Goal: Obtain resource: Download file/media

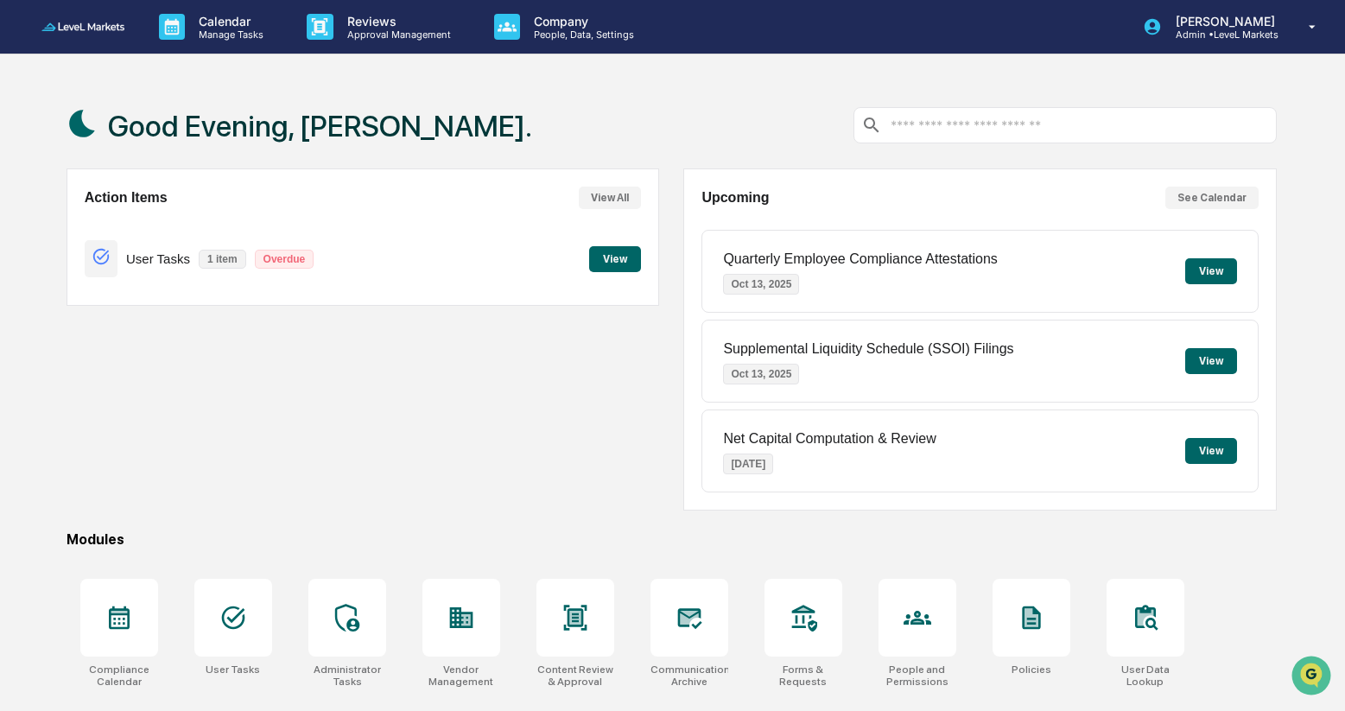
scroll to position [129, 0]
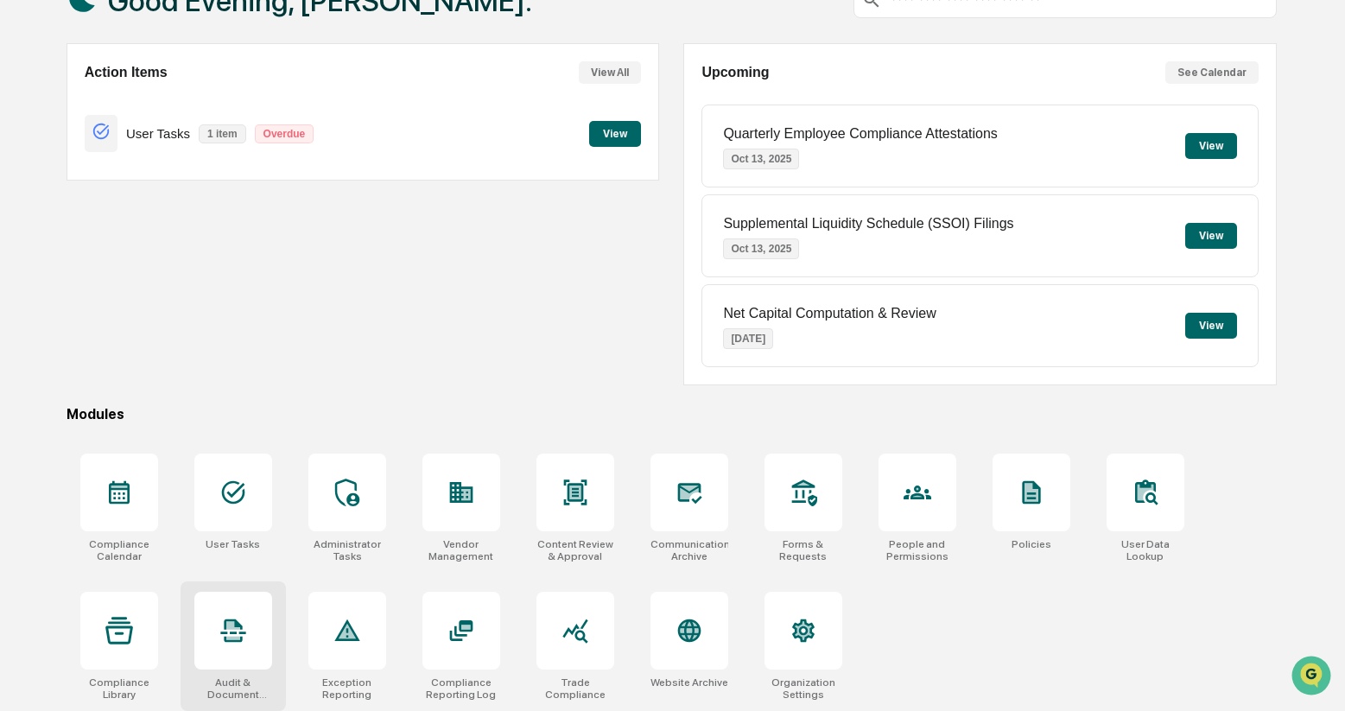
click at [240, 633] on icon at bounding box center [233, 631] width 28 height 28
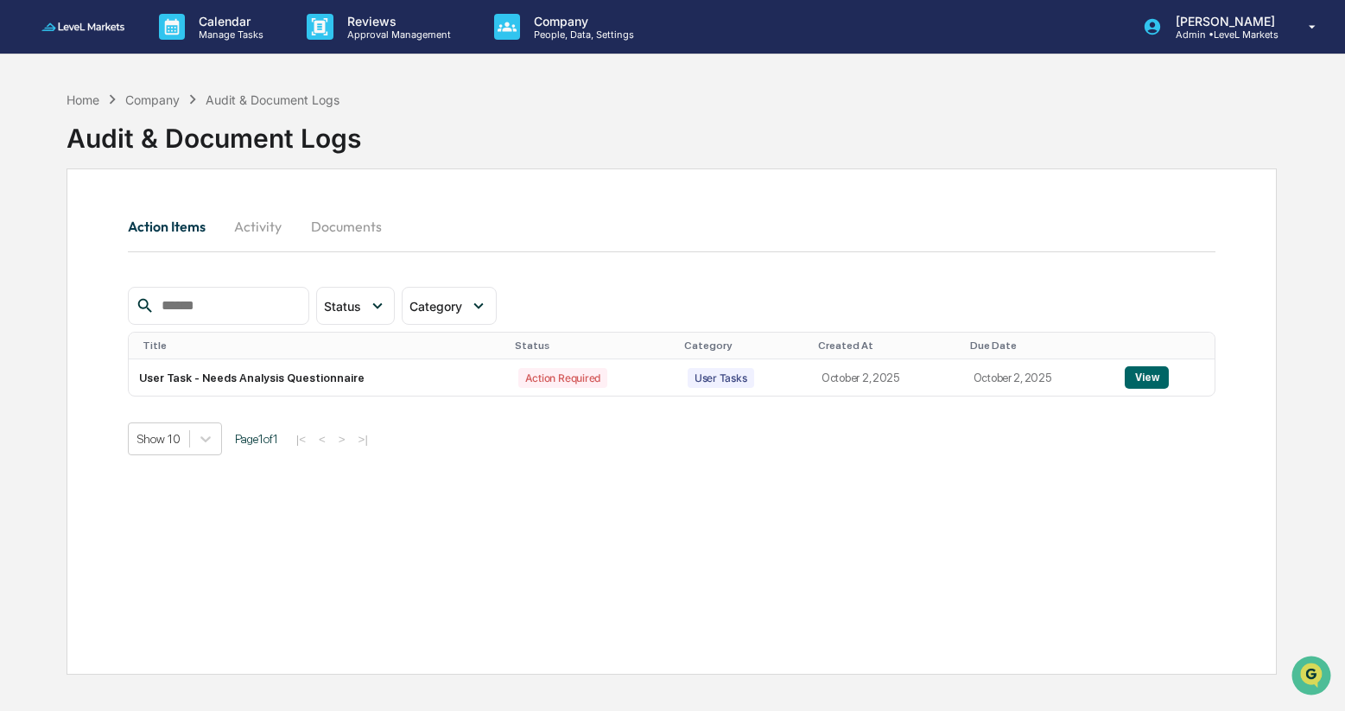
click at [352, 231] on button "Documents" at bounding box center [346, 226] width 98 height 41
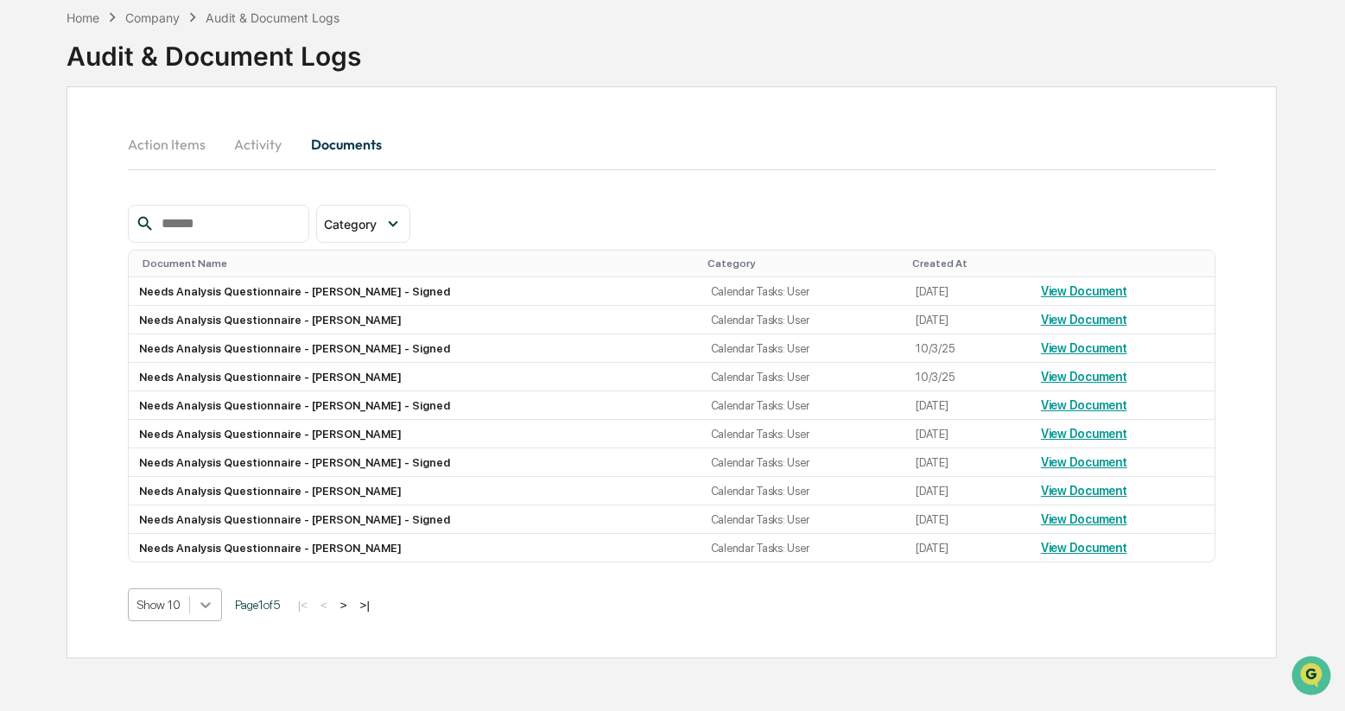
scroll to position [158, 0]
click at [209, 617] on body "Calendar Manage Tasks Reviews Approval Management Company People, Data, Setting…" at bounding box center [672, 314] width 1345 height 793
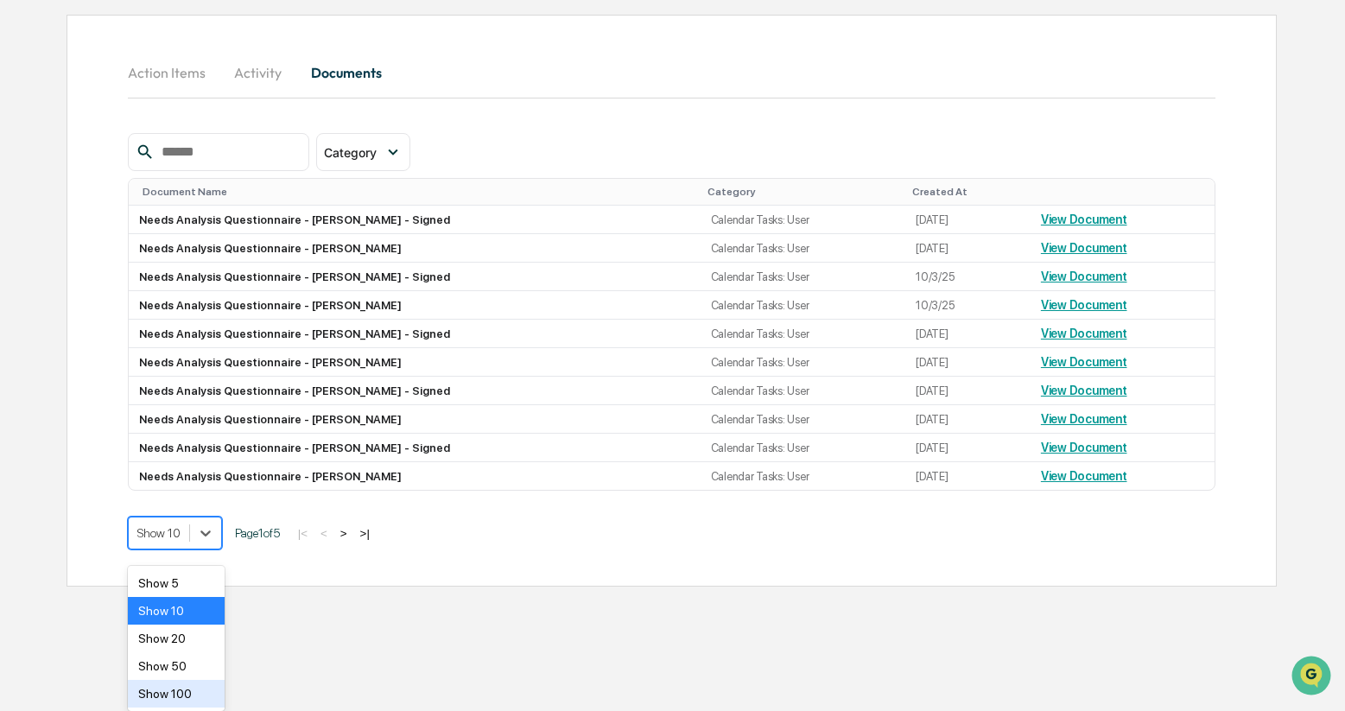
click at [192, 702] on div "Show 100" at bounding box center [177, 694] width 98 height 28
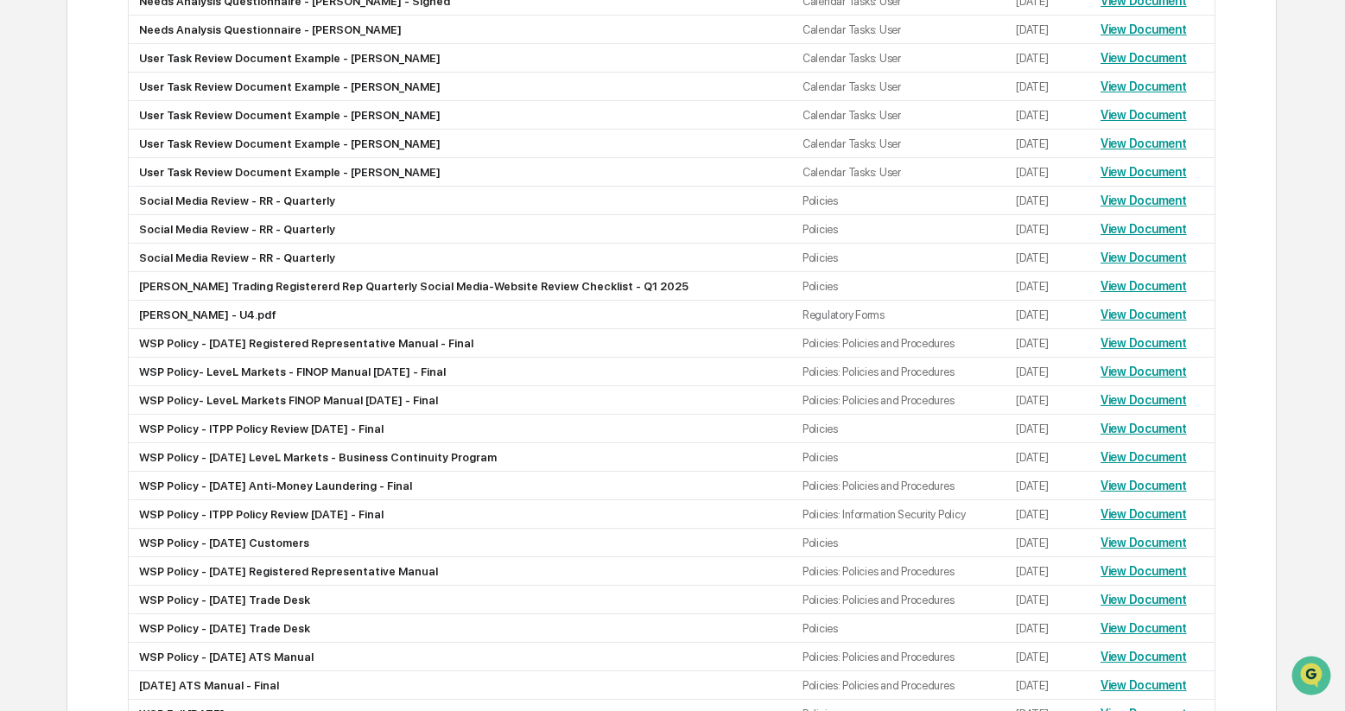
scroll to position [653, 0]
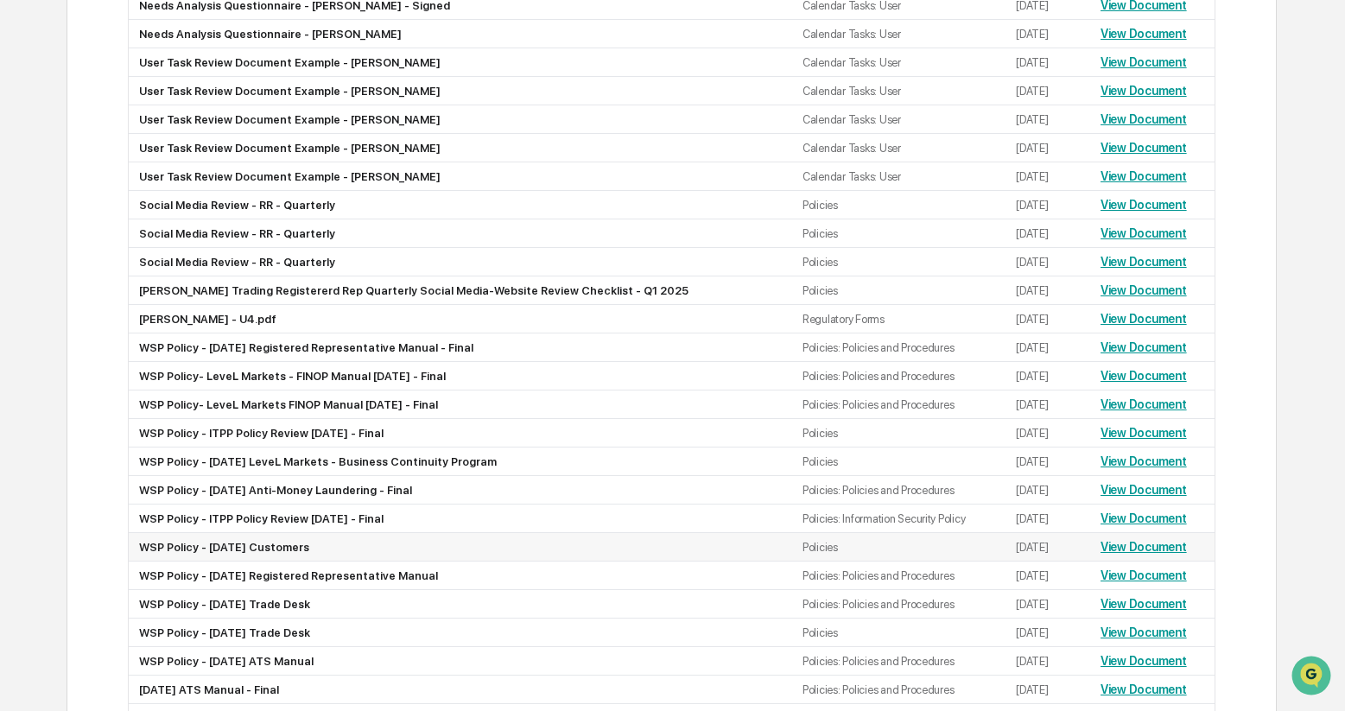
click at [1155, 554] on link "View Document" at bounding box center [1144, 547] width 86 height 14
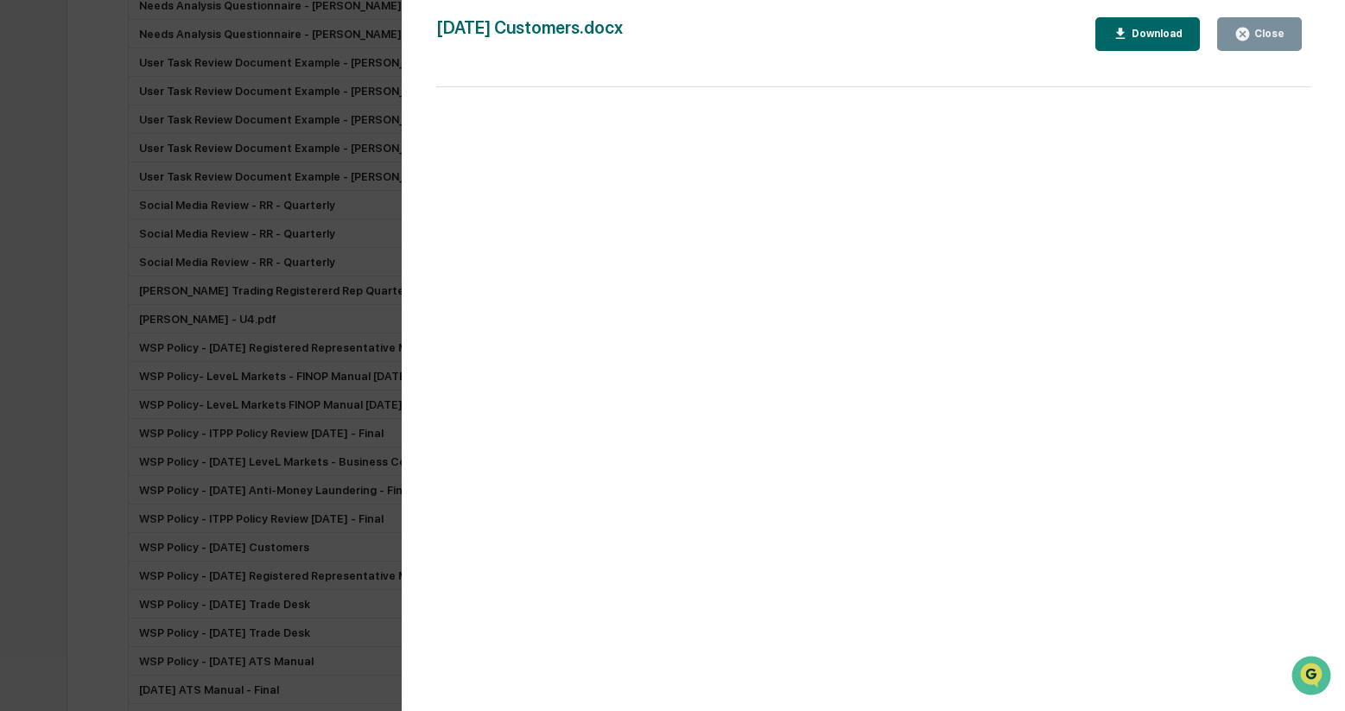
click at [1265, 31] on div "Close" at bounding box center [1268, 34] width 34 height 12
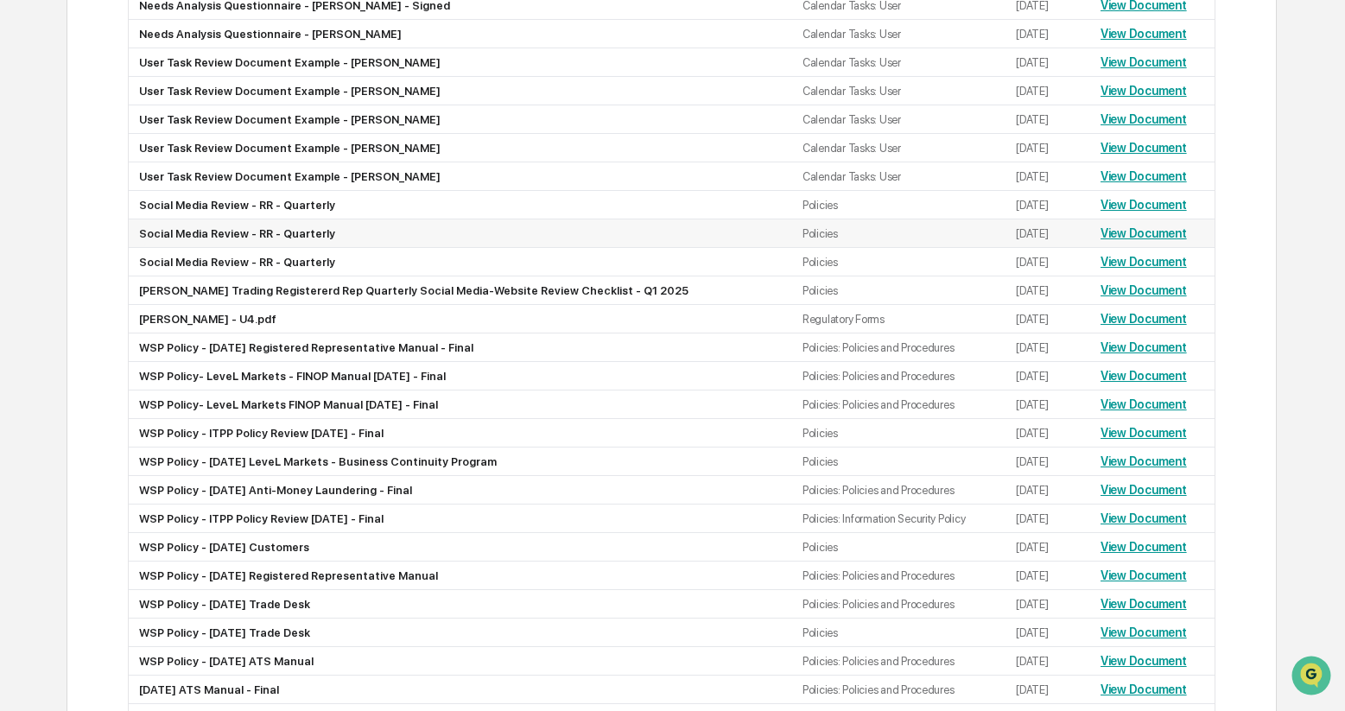
scroll to position [0, 0]
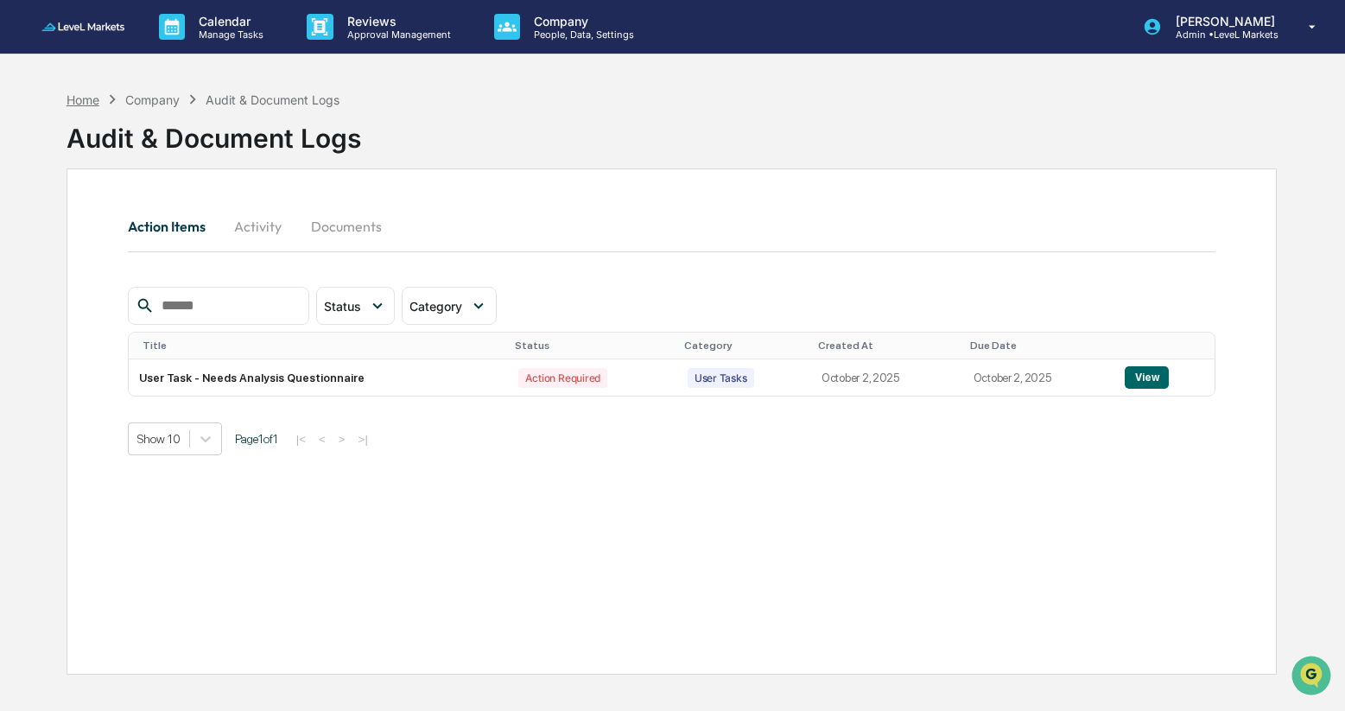
click at [86, 96] on div "Home" at bounding box center [83, 99] width 33 height 15
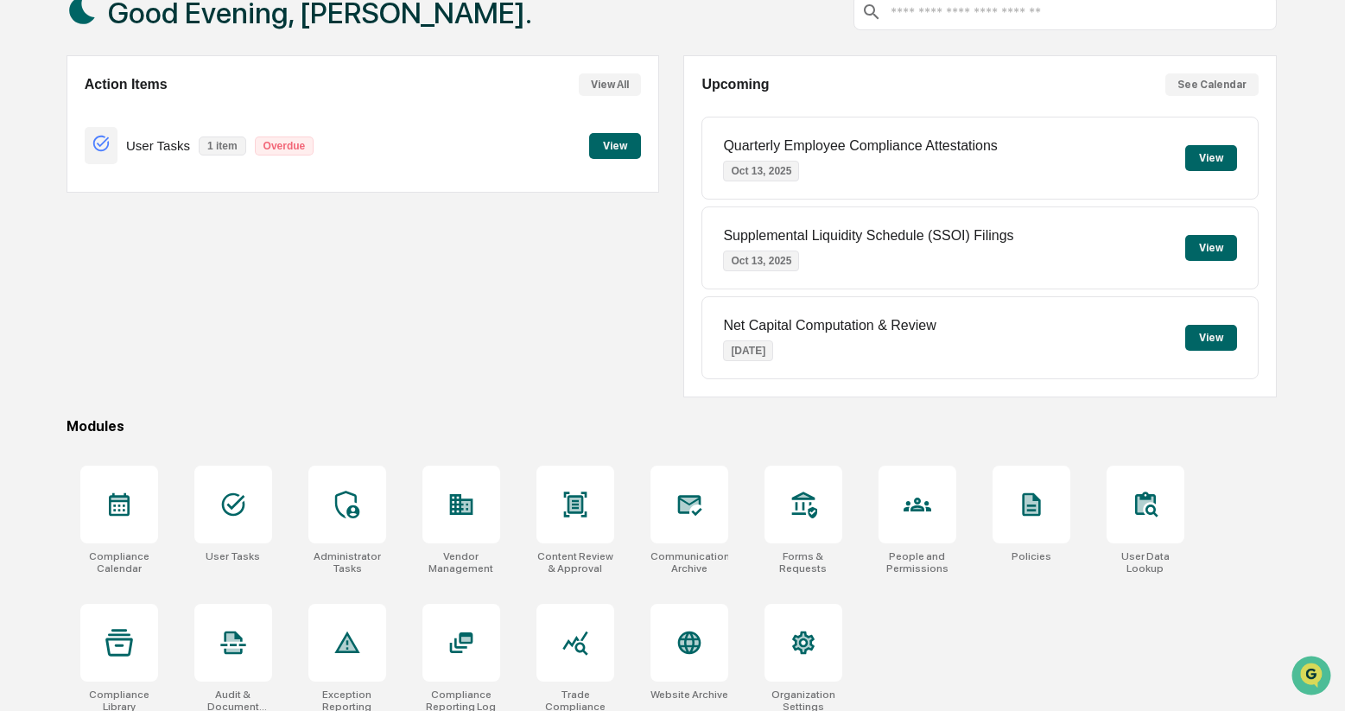
scroll to position [129, 0]
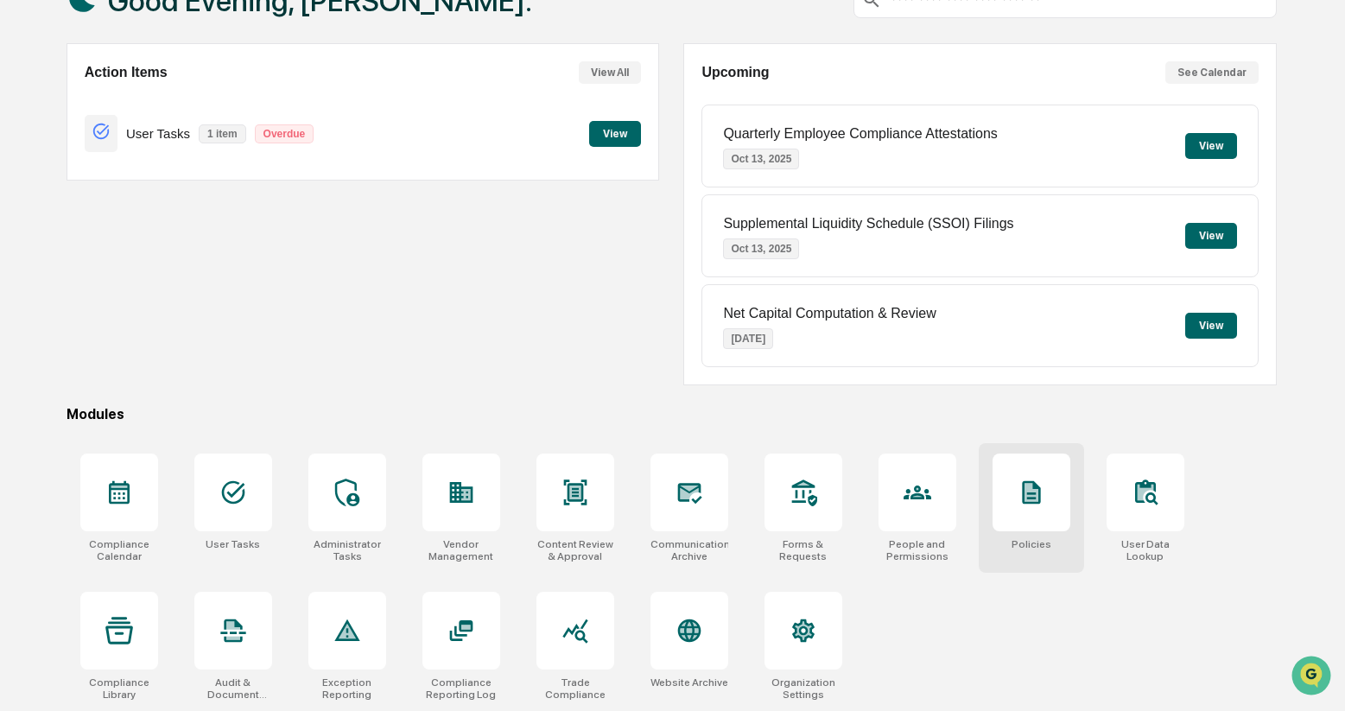
click at [1032, 497] on icon at bounding box center [1032, 492] width 14 height 18
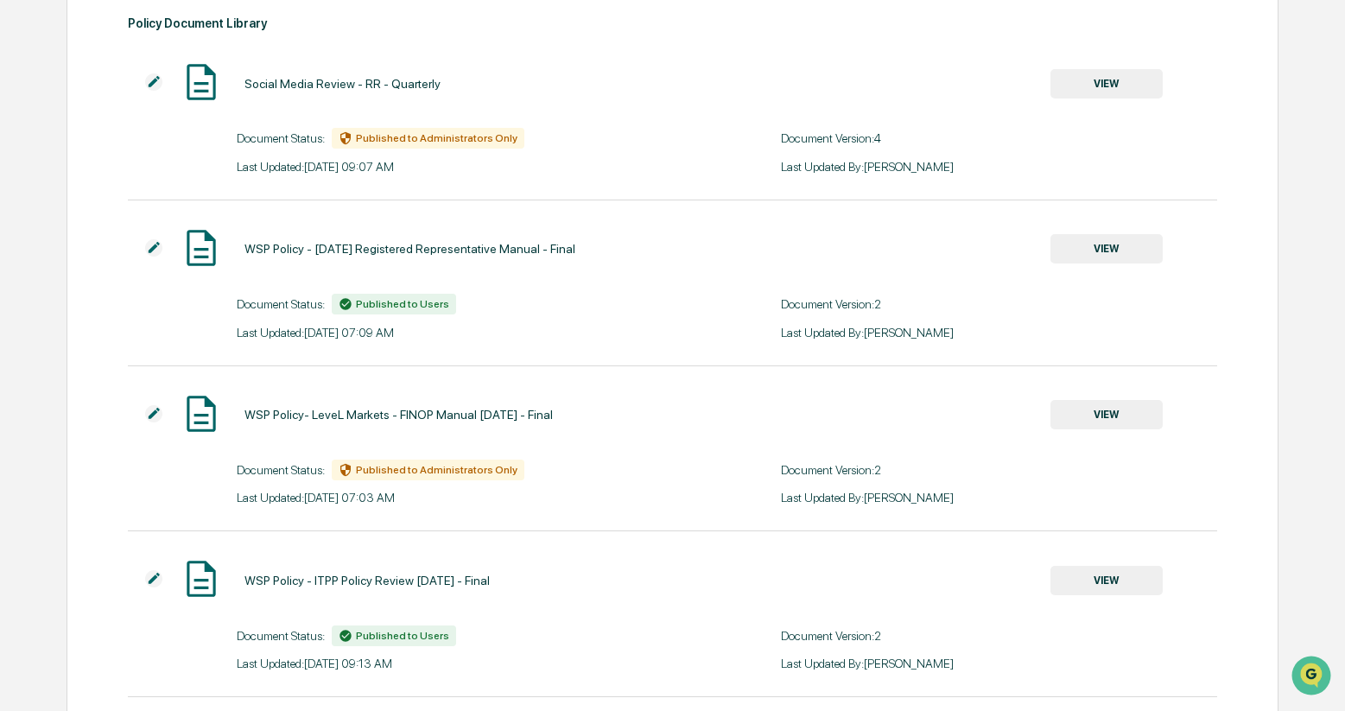
scroll to position [181, 0]
click at [1120, 415] on button "VIEW" at bounding box center [1106, 412] width 112 height 29
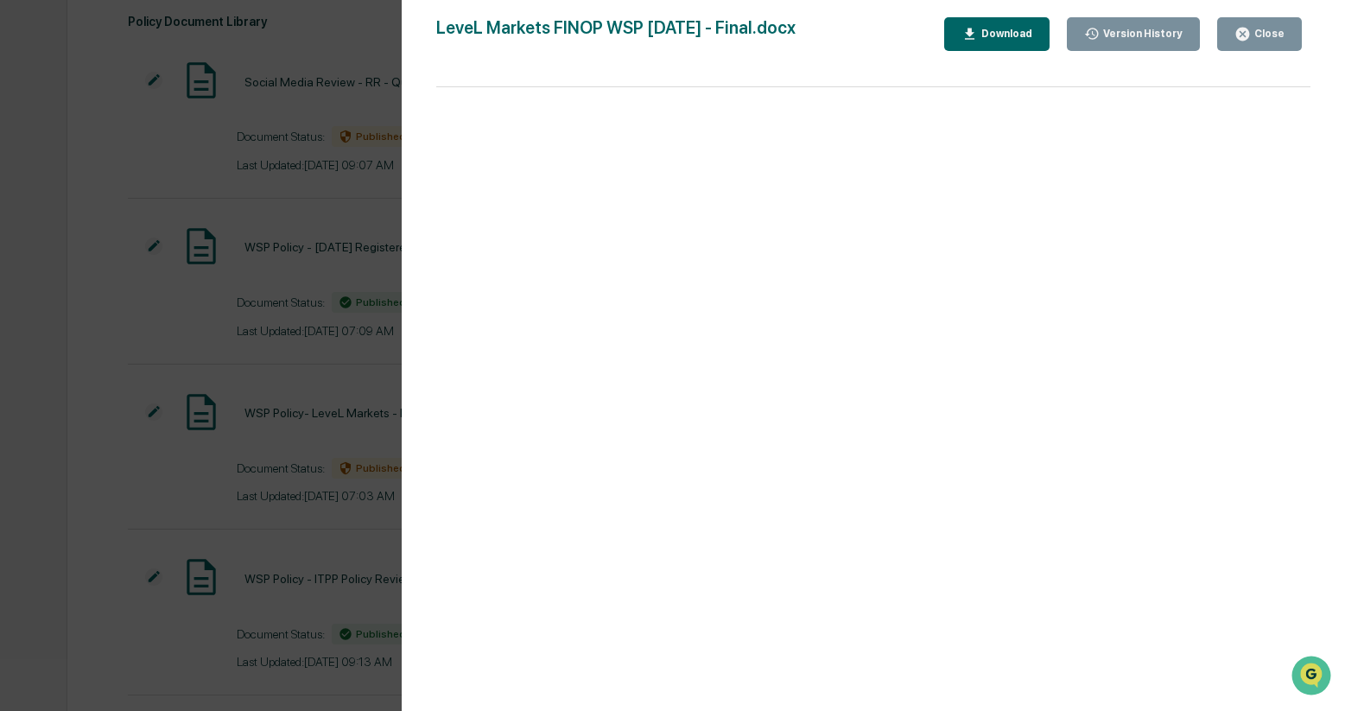
click at [71, 301] on div "Version History 07/22/2025, 11:03 AM Steven Moralez 07/18/2025, 01:15 PM Steven…" at bounding box center [672, 355] width 1345 height 711
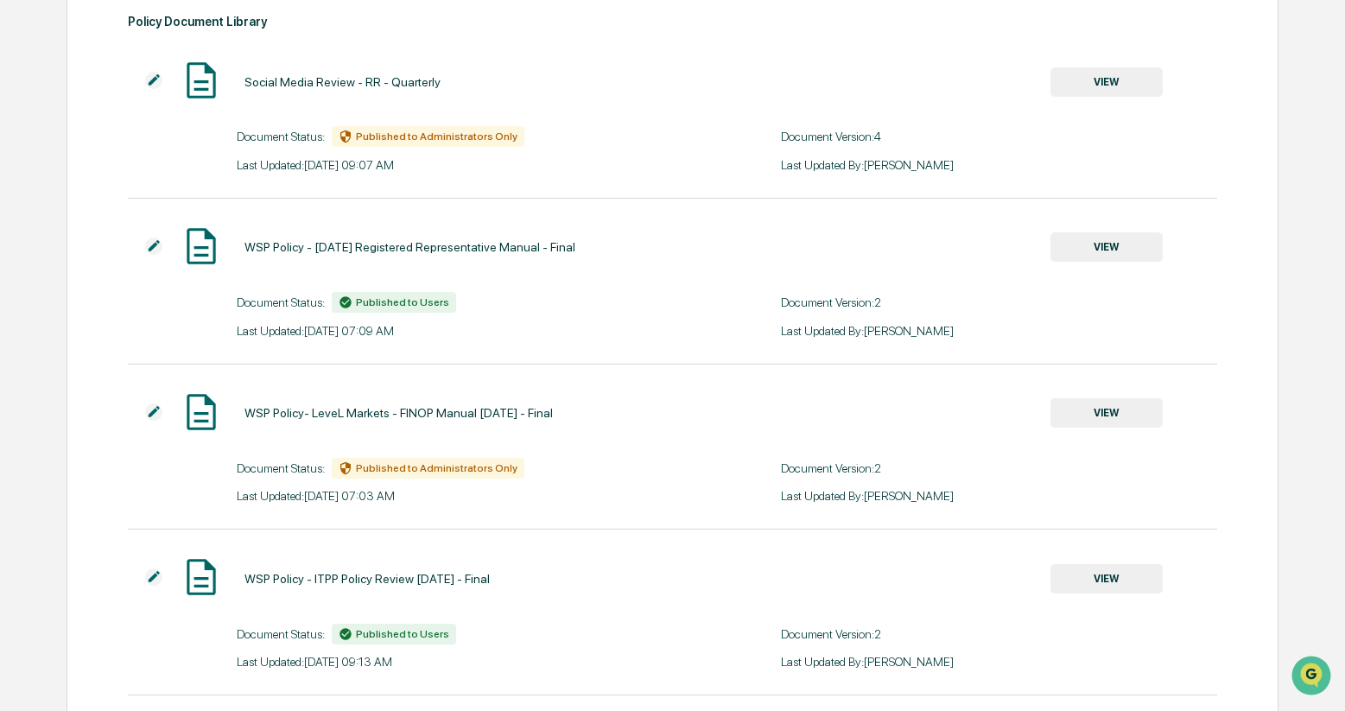
click at [1106, 416] on button "VIEW" at bounding box center [1106, 412] width 112 height 29
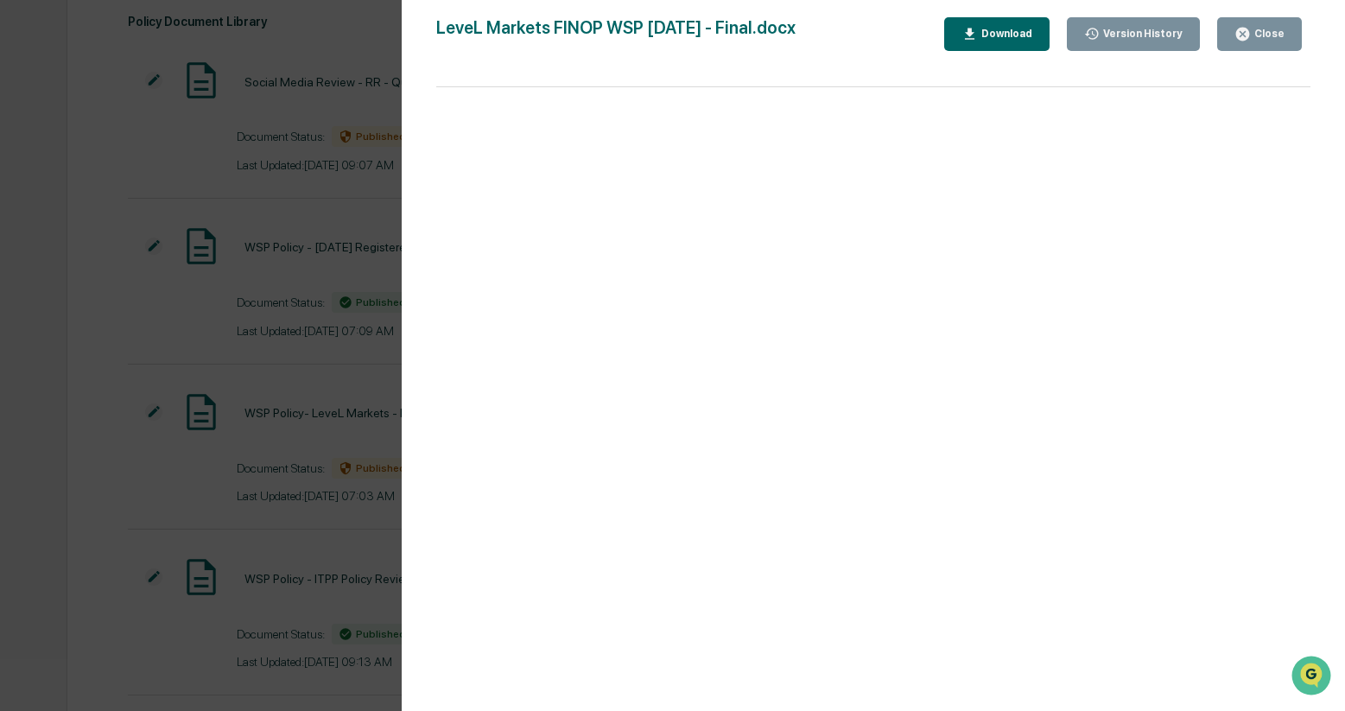
click at [1139, 35] on div "Version History" at bounding box center [1141, 34] width 83 height 12
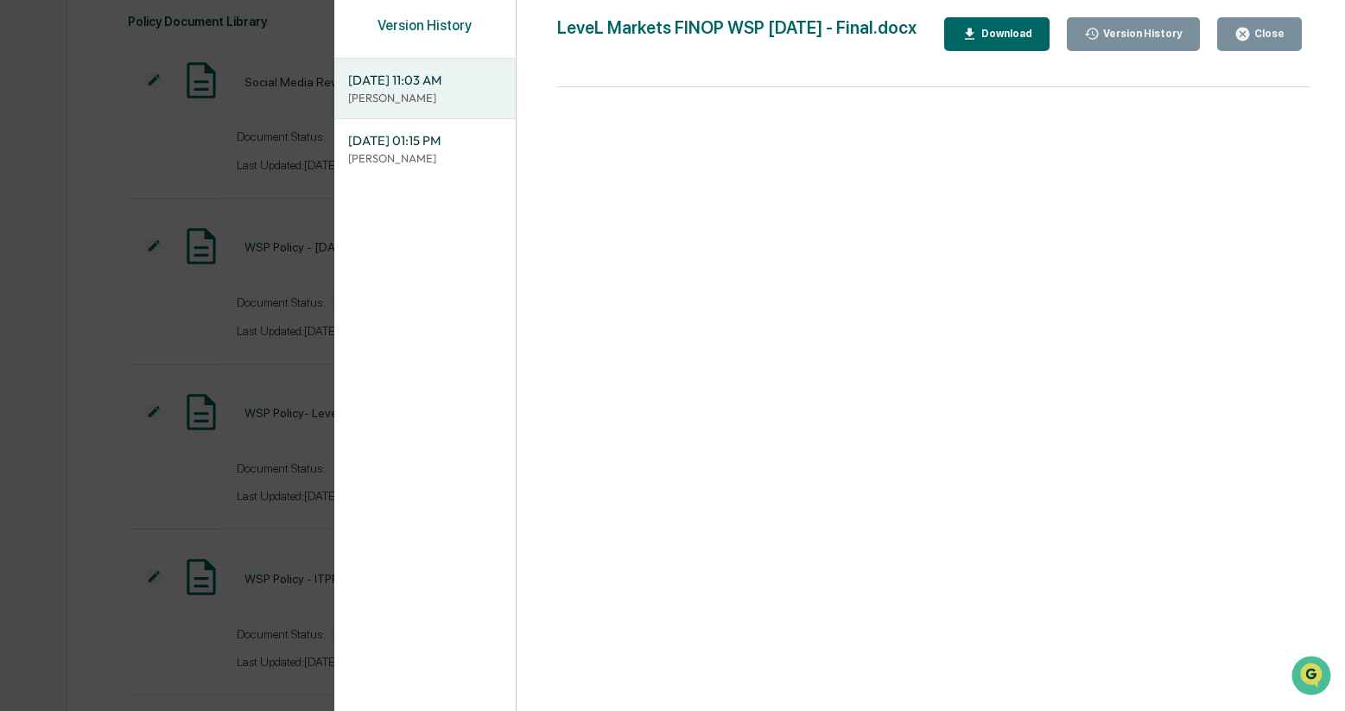
click at [447, 147] on span "07/18/2025, 01:15 PM" at bounding box center [425, 140] width 154 height 19
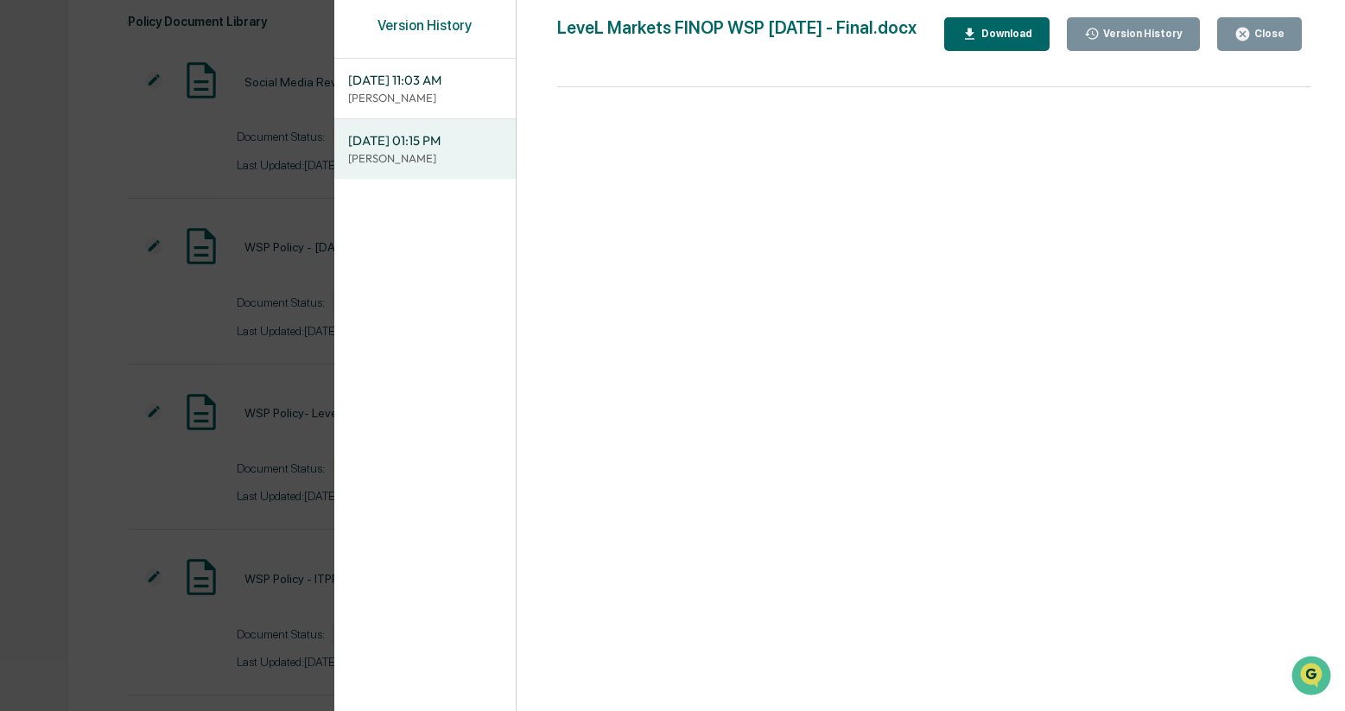
click at [442, 90] on p "[PERSON_NAME]" at bounding box center [425, 98] width 154 height 16
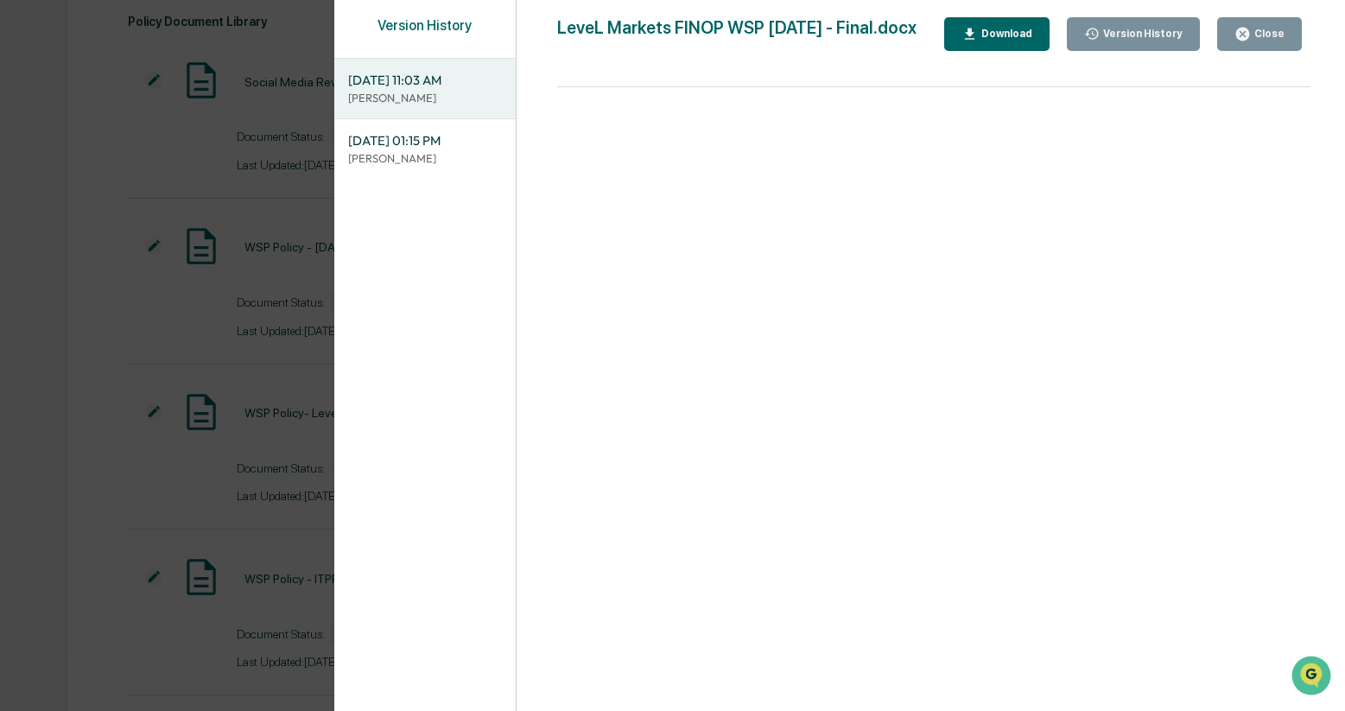
click at [1260, 36] on div "Close" at bounding box center [1268, 34] width 34 height 12
